Goal: Information Seeking & Learning: Check status

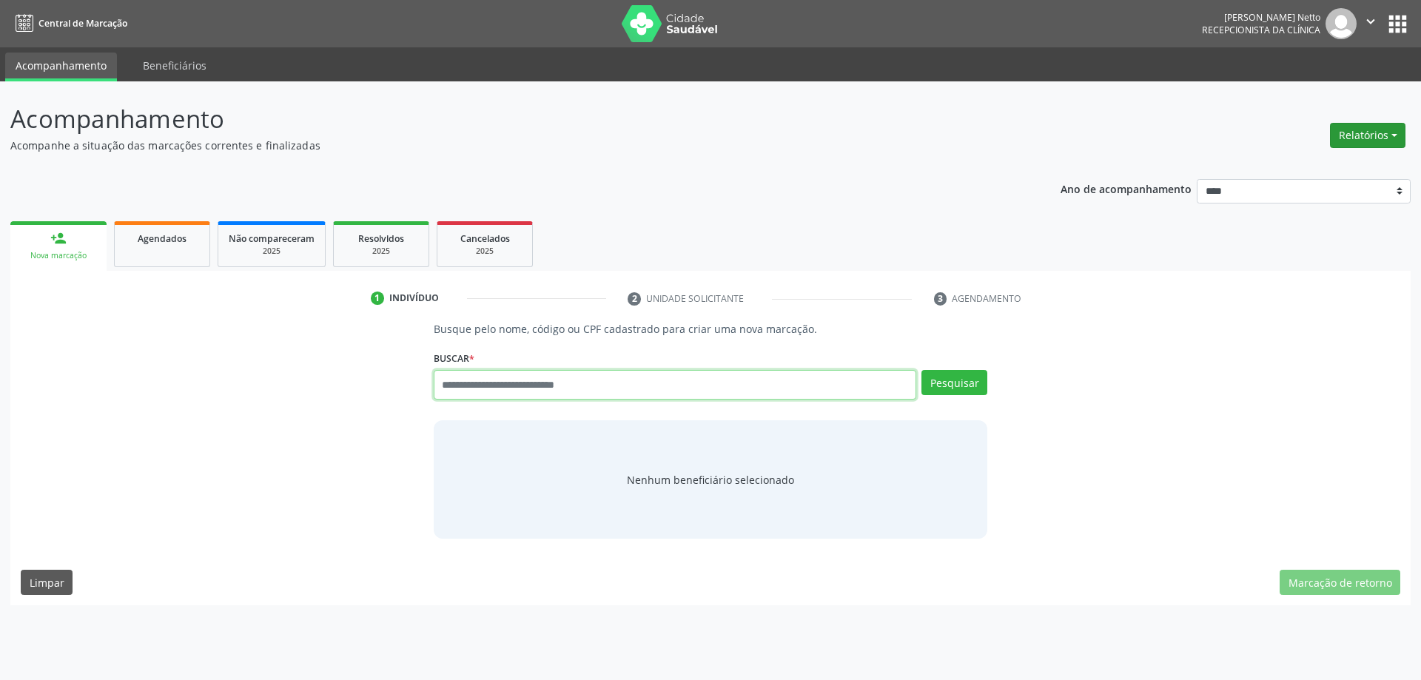
click at [1373, 133] on button "Relatórios" at bounding box center [1367, 135] width 75 height 25
click at [1360, 161] on link "Agendamentos" at bounding box center [1326, 167] width 159 height 21
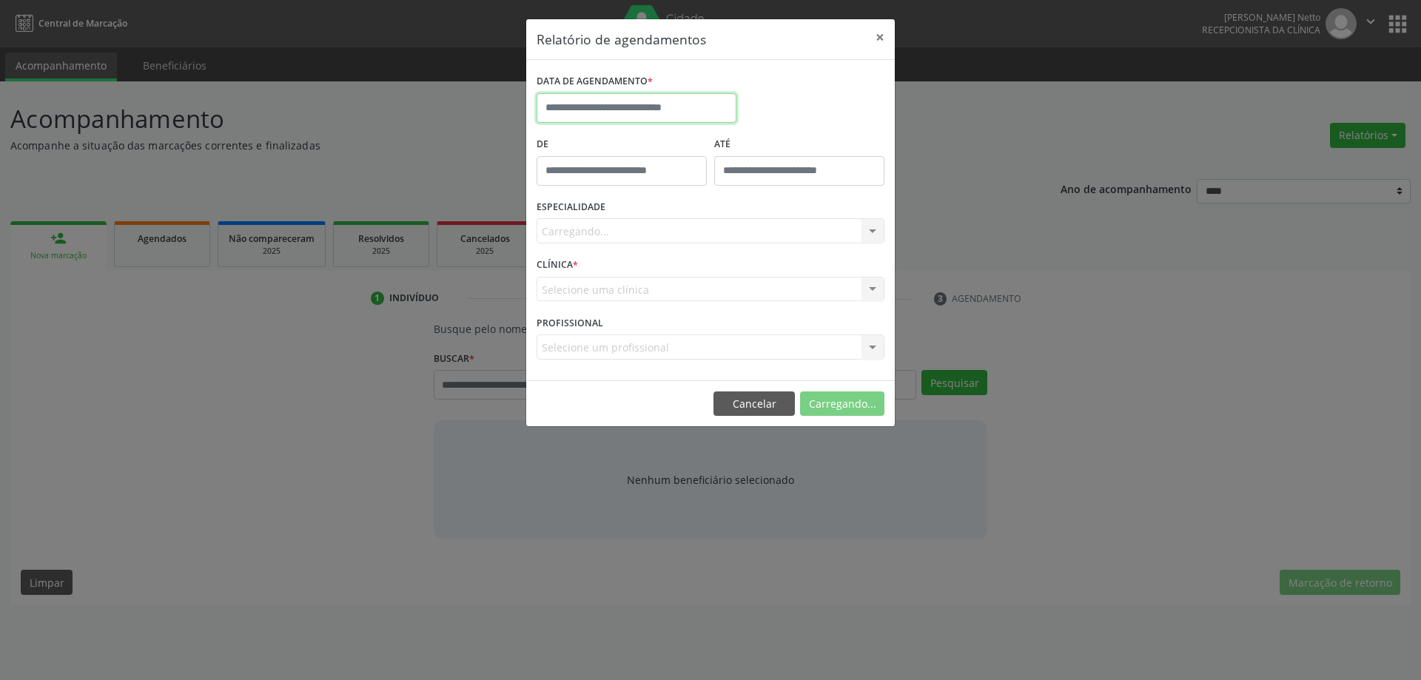
click at [668, 113] on input "text" at bounding box center [637, 108] width 200 height 30
click at [596, 218] on span "8" at bounding box center [585, 215] width 29 height 29
type input "**********"
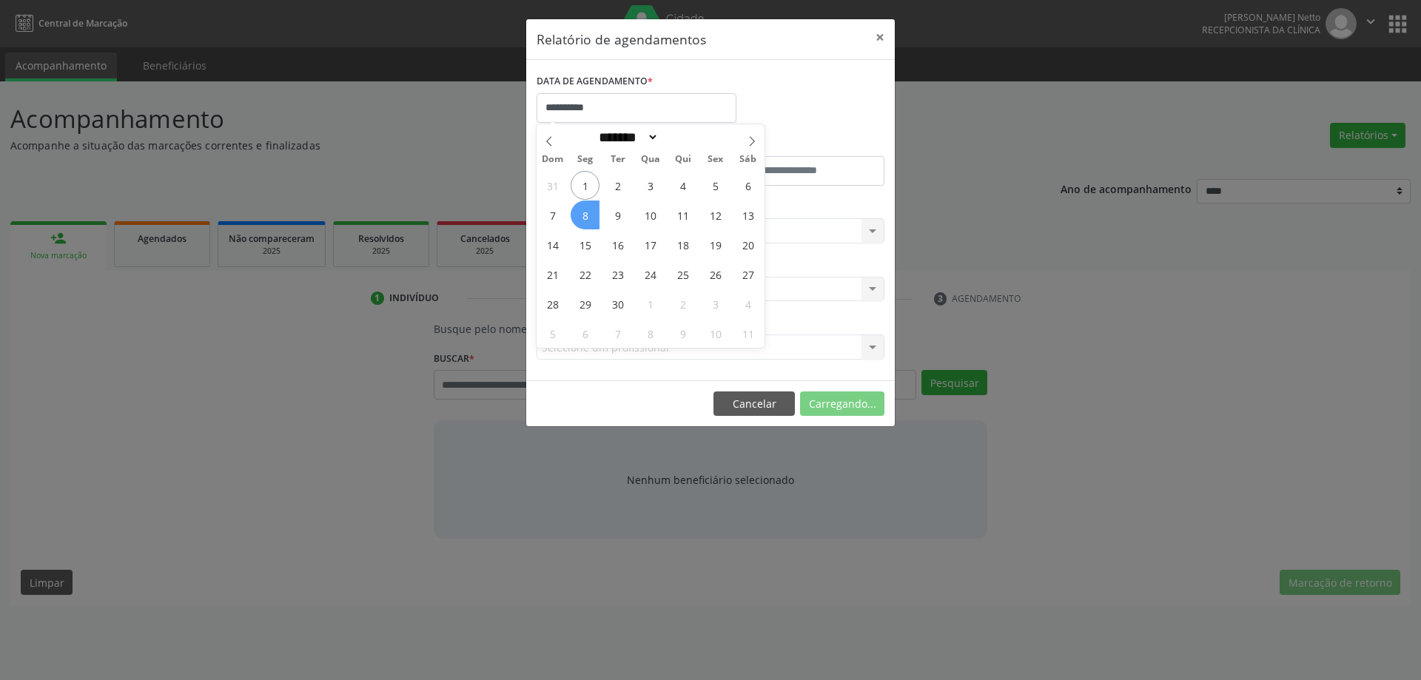
click at [596, 218] on span "8" at bounding box center [585, 215] width 29 height 29
click at [719, 229] on div "Carregando... Nenhum resultado encontrado para: " " Não há nenhuma opção para s…" at bounding box center [711, 230] width 348 height 25
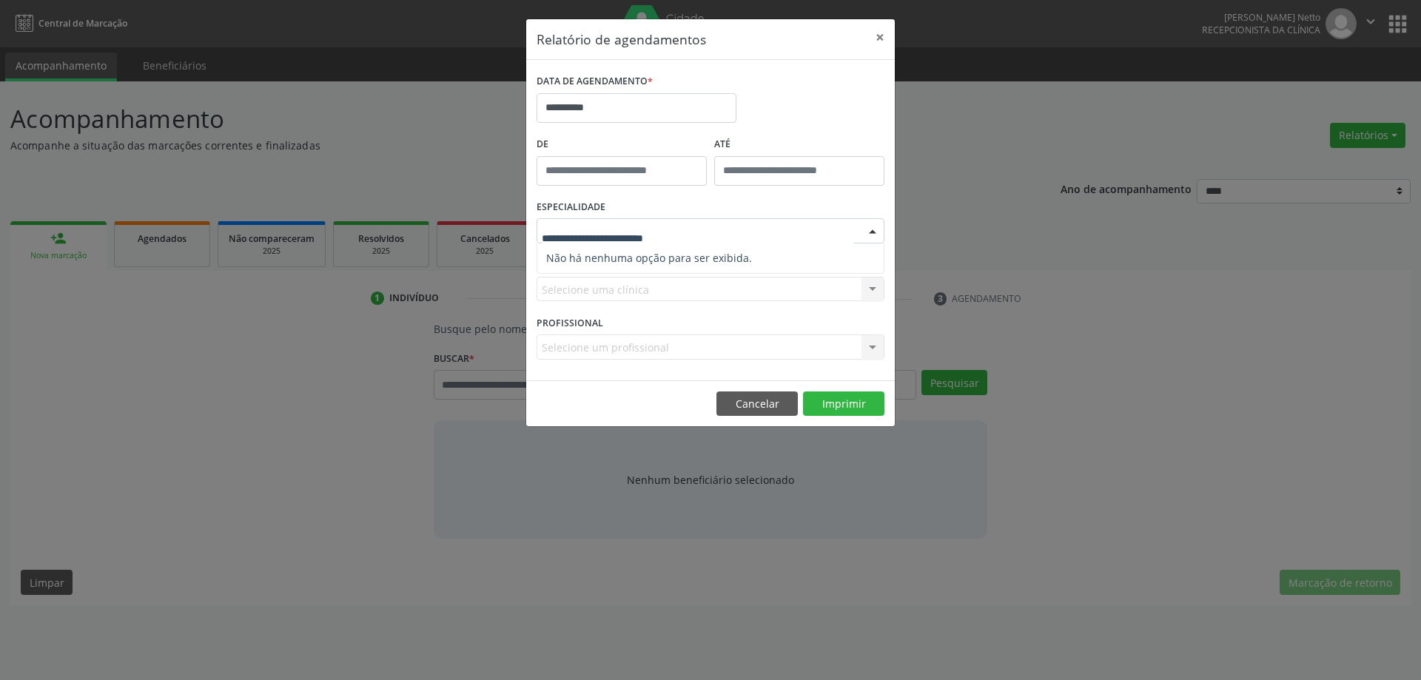
click at [744, 233] on div at bounding box center [711, 230] width 348 height 25
click at [744, 233] on input "text" at bounding box center [698, 239] width 312 height 30
click at [736, 289] on div "Selecione uma clínica Nenhum resultado encontrado para: " " Não há nenhuma opçã…" at bounding box center [711, 289] width 348 height 25
click at [634, 221] on div "Seleciona uma especialidade" at bounding box center [711, 230] width 348 height 25
click at [634, 224] on input "text" at bounding box center [698, 239] width 312 height 30
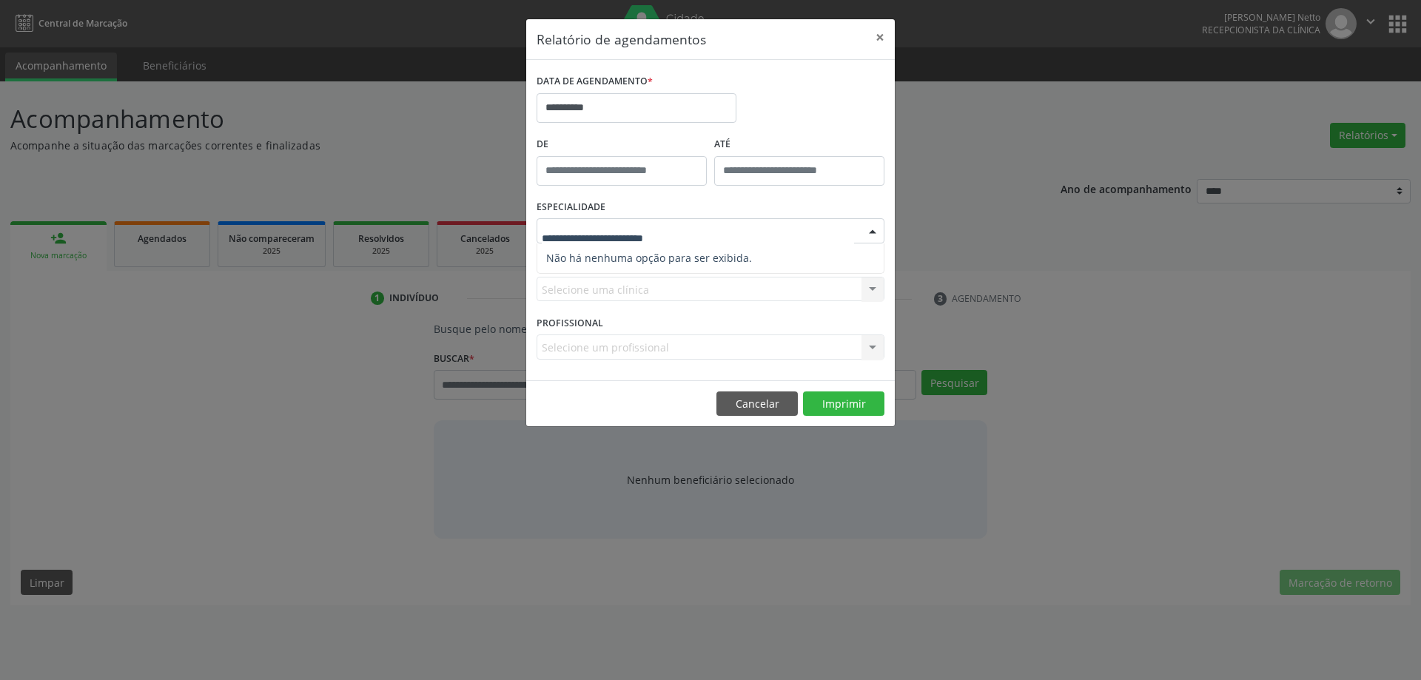
click at [616, 277] on div "Selecione uma clínica Nenhum resultado encontrado para: " " Não há nenhuma opçã…" at bounding box center [711, 289] width 348 height 25
click at [614, 289] on div "Selecione uma clínica Nenhum resultado encontrado para: " " Não há nenhuma opçã…" at bounding box center [711, 289] width 348 height 25
click at [884, 38] on button "×" at bounding box center [880, 37] width 30 height 36
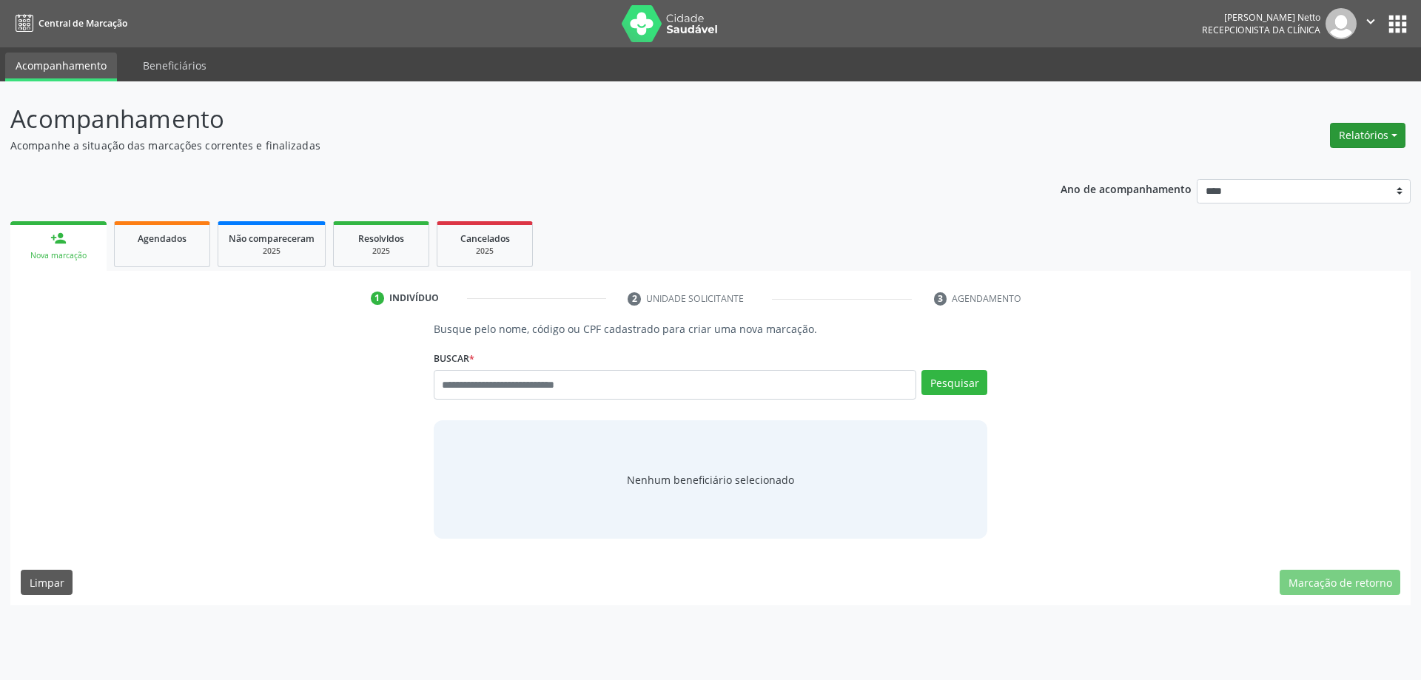
click at [1357, 132] on button "Relatórios" at bounding box center [1367, 135] width 75 height 25
click at [1268, 169] on link "Agendamentos" at bounding box center [1326, 167] width 159 height 21
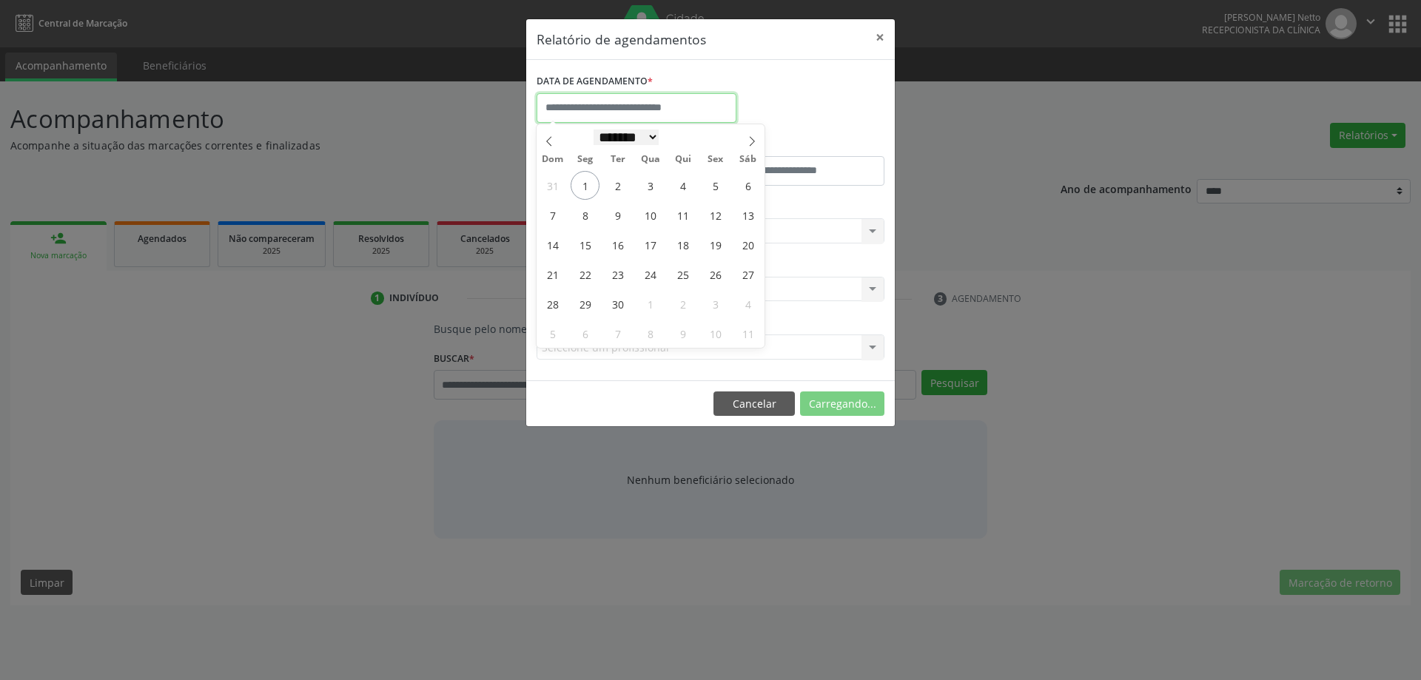
click at [656, 115] on input "text" at bounding box center [637, 108] width 200 height 30
click at [582, 213] on span "8" at bounding box center [585, 215] width 29 height 29
type input "**********"
click at [582, 213] on span "8" at bounding box center [585, 215] width 29 height 29
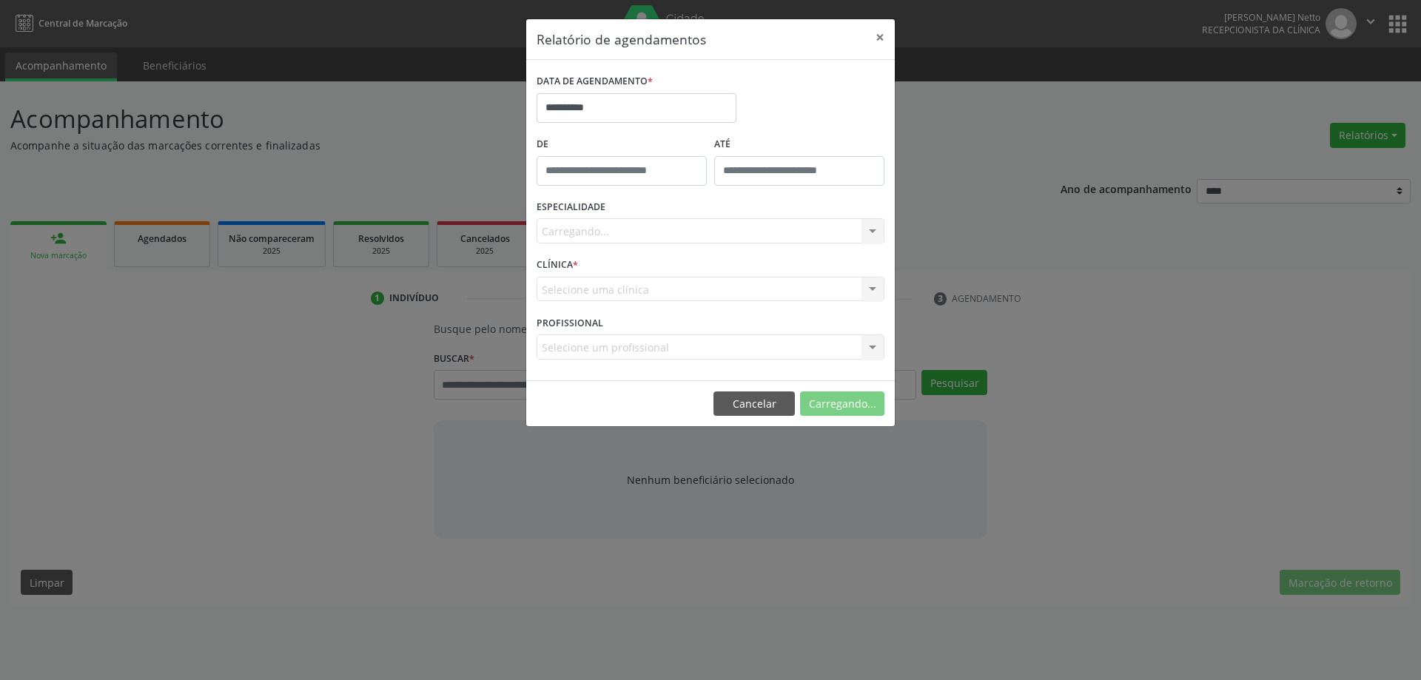
click at [646, 232] on div "Carregando... Nenhum resultado encontrado para: " " Não há nenhuma opção para s…" at bounding box center [711, 230] width 348 height 25
click at [867, 228] on div at bounding box center [872, 231] width 22 height 25
click at [880, 35] on button "×" at bounding box center [880, 37] width 30 height 36
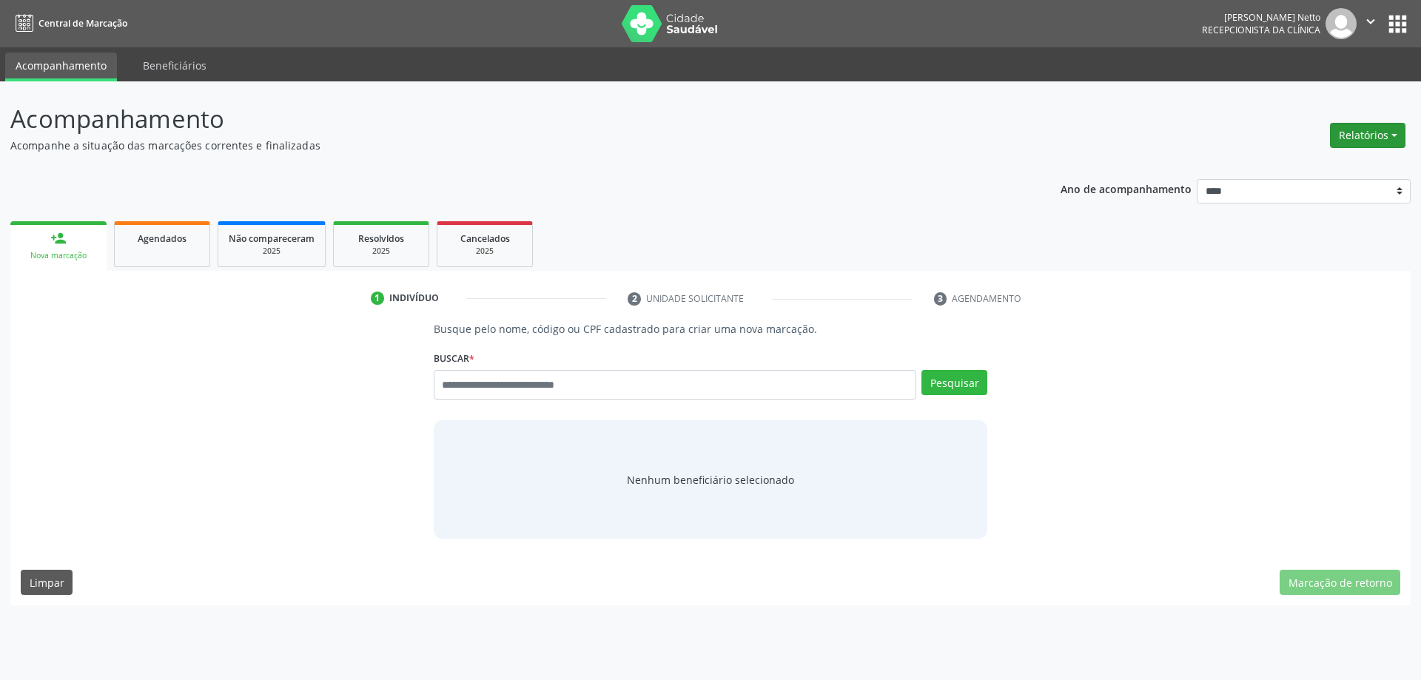
click at [1363, 138] on button "Relatórios" at bounding box center [1367, 135] width 75 height 25
click at [1343, 181] on link "Procedimentos realizados" at bounding box center [1326, 188] width 159 height 21
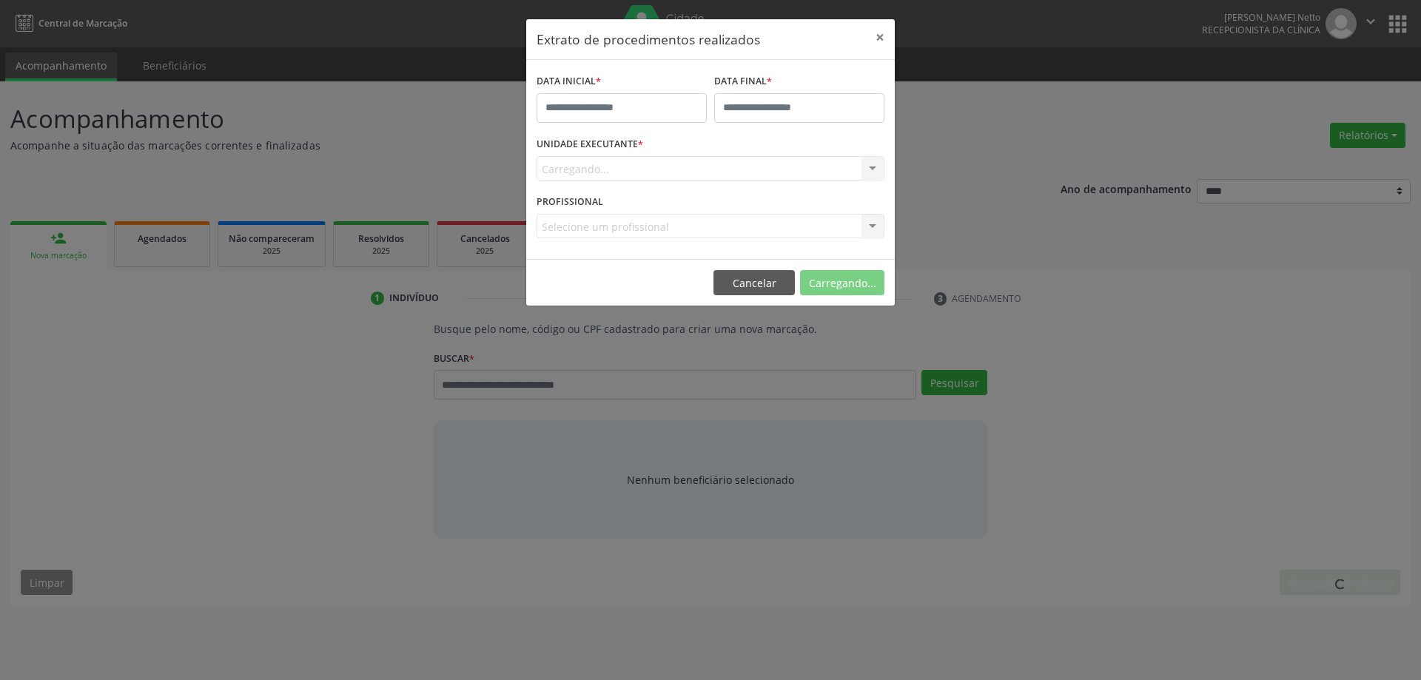
click at [612, 167] on div "Carregando... Nenhum resultado encontrado para: " " Não há nenhuma opção para s…" at bounding box center [711, 168] width 348 height 25
click at [884, 36] on button "×" at bounding box center [880, 37] width 30 height 36
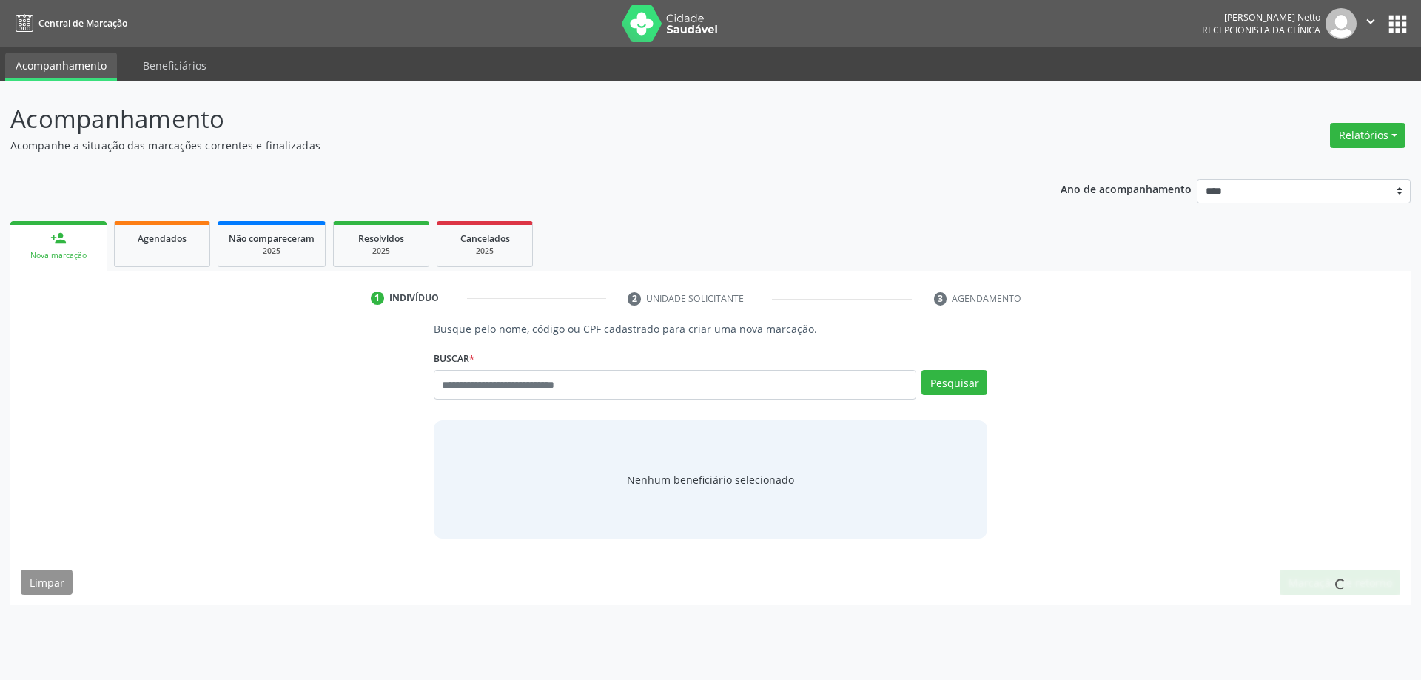
click at [1356, 152] on div "Relatórios Agendamentos Procedimentos realizados" at bounding box center [1368, 136] width 86 height 36
click at [1360, 138] on button "Relatórios" at bounding box center [1367, 135] width 75 height 25
click at [1346, 171] on link "Agendamentos" at bounding box center [1326, 167] width 159 height 21
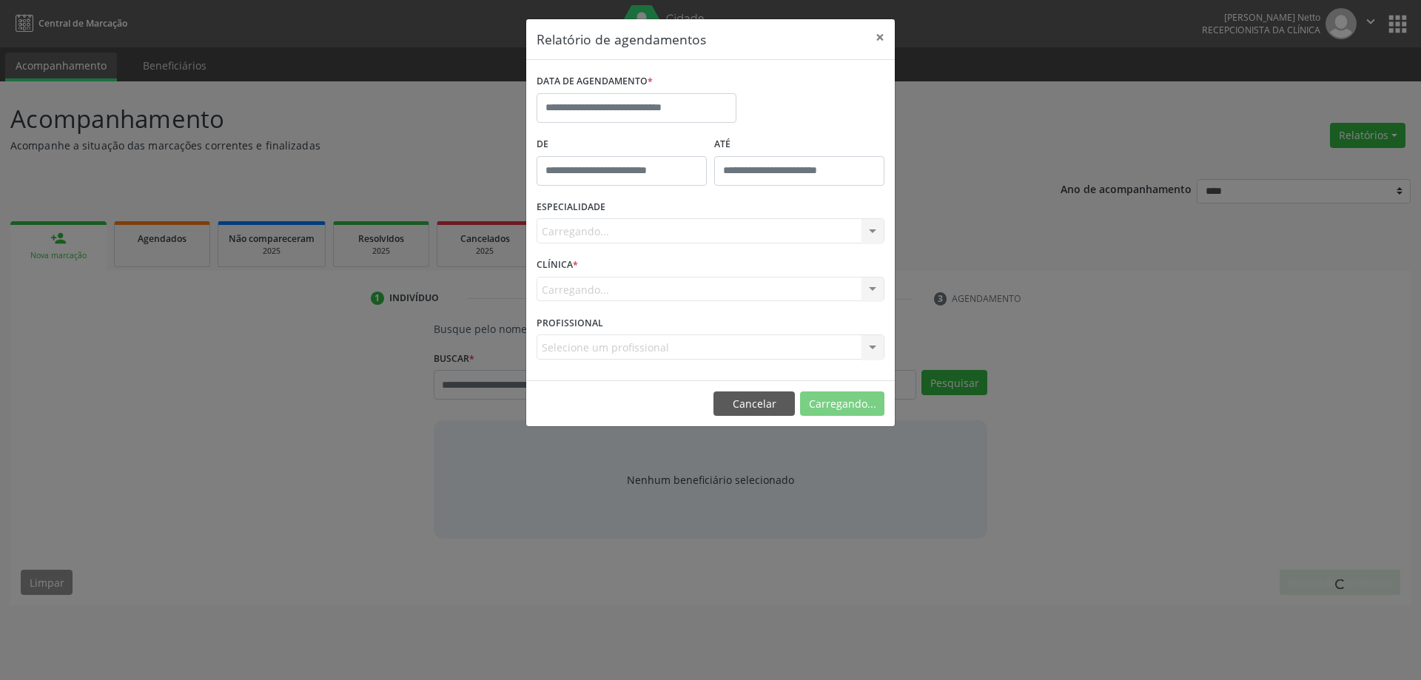
click at [599, 81] on label "DATA DE AGENDAMENTO *" at bounding box center [595, 81] width 116 height 23
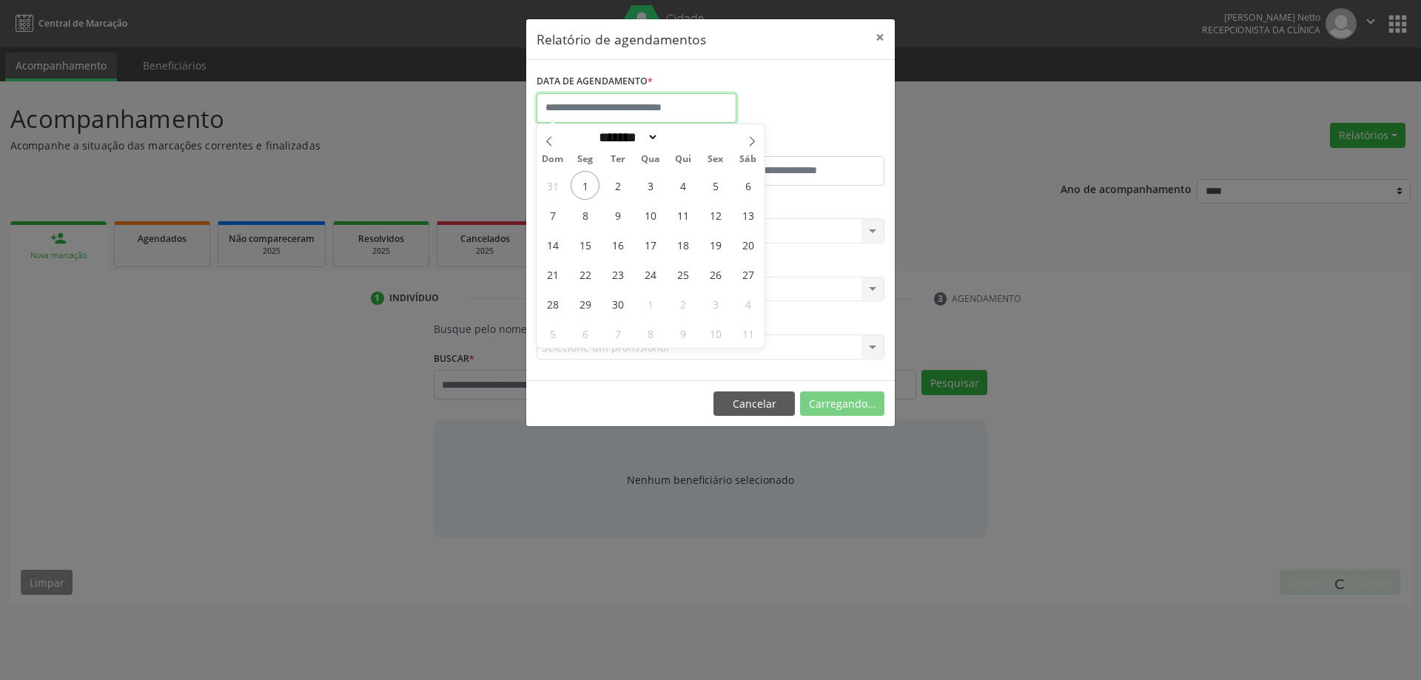
click at [603, 101] on input "text" at bounding box center [637, 108] width 200 height 30
click at [591, 216] on span "8" at bounding box center [585, 215] width 29 height 29
type input "**********"
click at [591, 216] on span "8" at bounding box center [585, 215] width 29 height 29
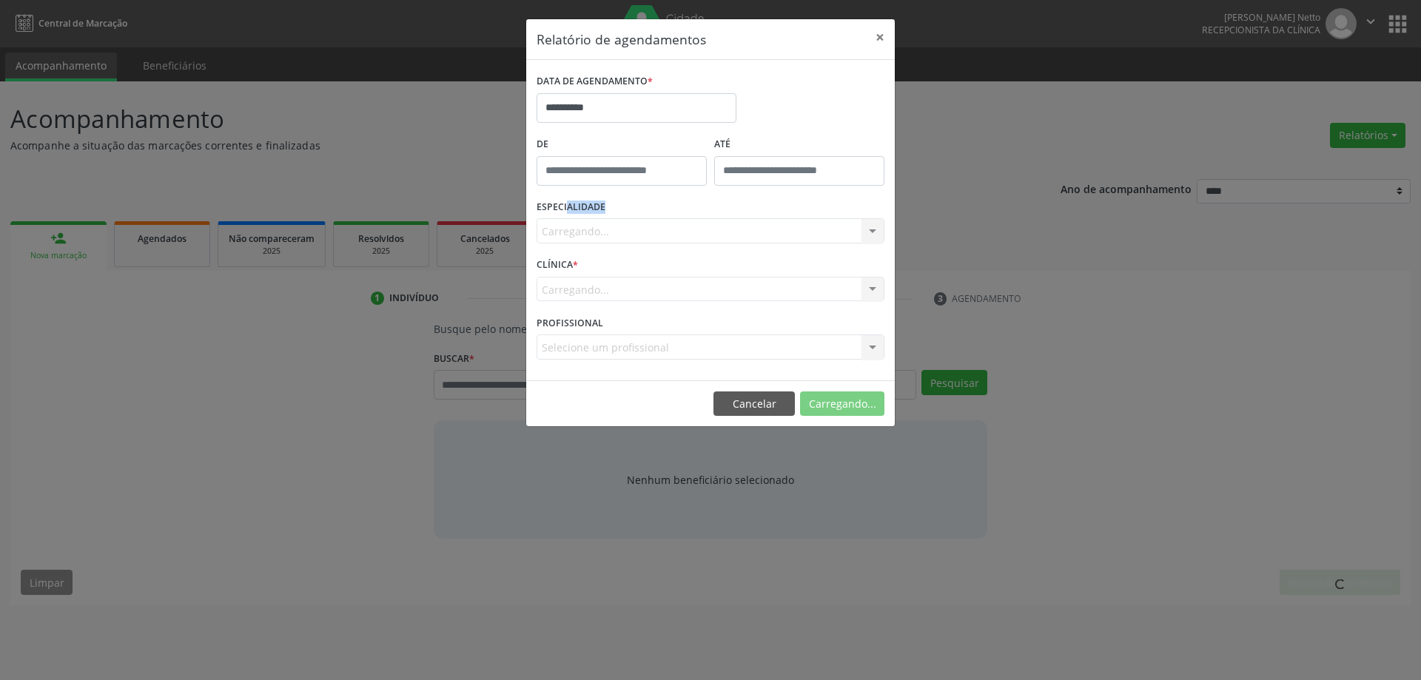
click at [591, 216] on label "ESPECIALIDADE" at bounding box center [571, 207] width 69 height 23
click at [600, 230] on div "Carregando... Nenhum resultado encontrado para: " " Não há nenhuma opção para s…" at bounding box center [711, 230] width 348 height 25
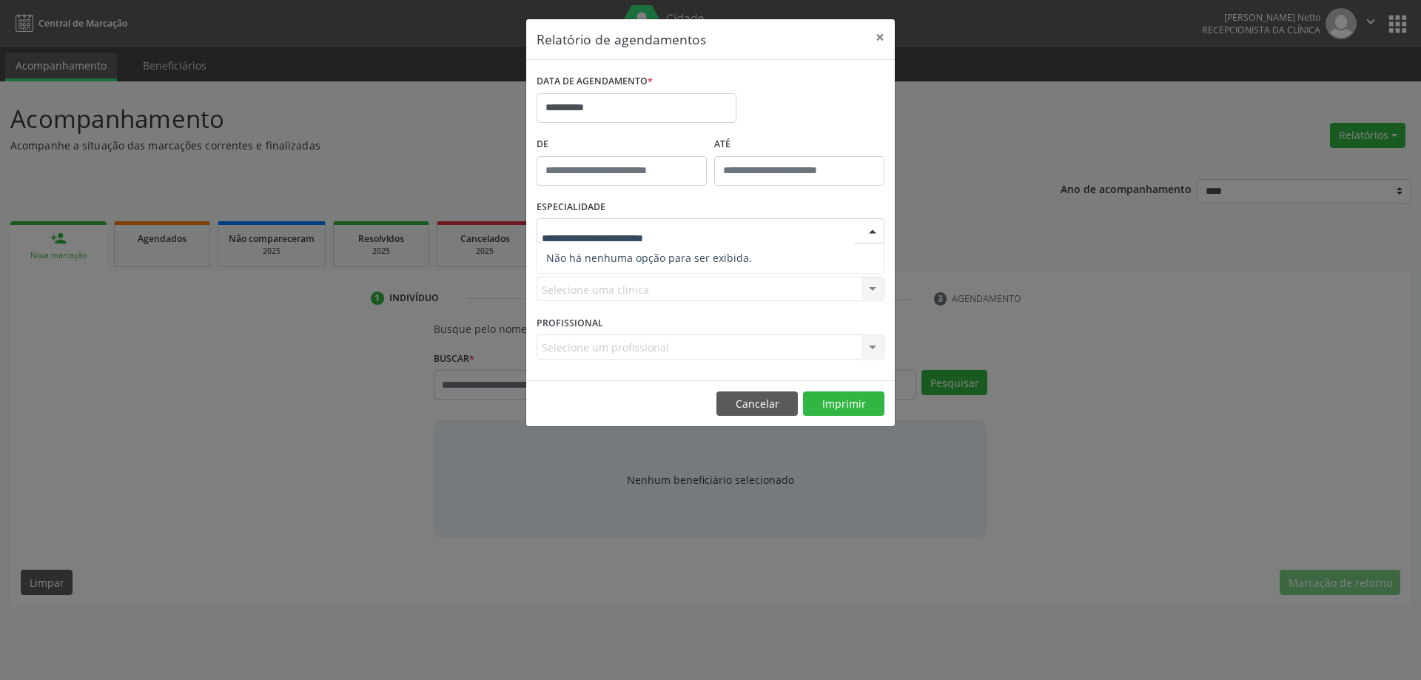
click at [882, 233] on div at bounding box center [872, 231] width 22 height 25
